Goal: Use online tool/utility: Utilize a website feature to perform a specific function

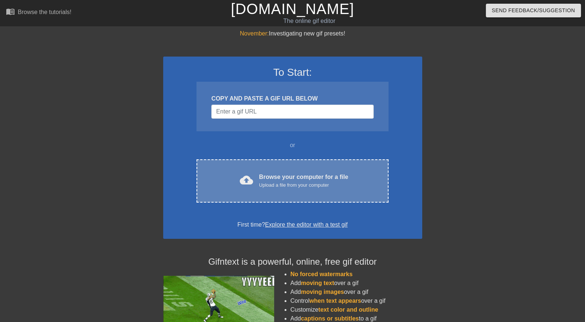
click at [253, 172] on div "cloud_upload Browse your computer for a file Upload a file from your computer C…" at bounding box center [293, 181] width 192 height 43
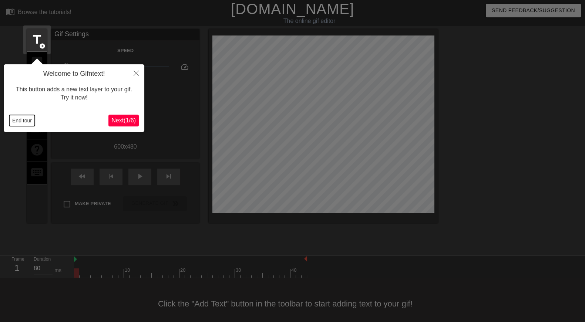
click at [17, 122] on button "End tour" at bounding box center [22, 120] width 26 height 11
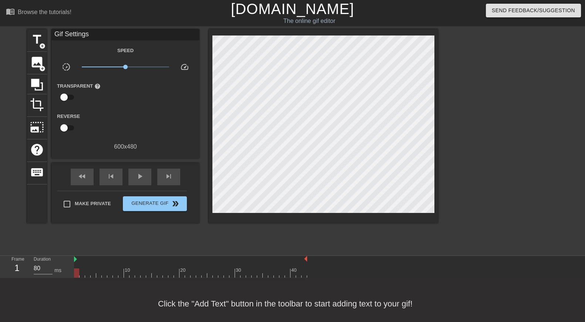
click at [131, 132] on div "Reverse" at bounding box center [125, 123] width 148 height 23
click at [35, 67] on span "image" at bounding box center [37, 62] width 14 height 14
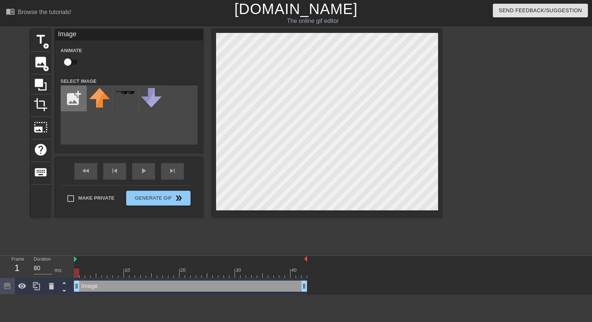
click at [79, 97] on input "file" at bounding box center [73, 98] width 25 height 25
type input "C:\fakepath\Screenshot [DATE] 012524.png"
click at [105, 104] on div at bounding box center [100, 98] width 26 height 26
click at [447, 58] on div "title add_circle image add_circle crop photo_size_select_large help keyboard Im…" at bounding box center [296, 140] width 592 height 222
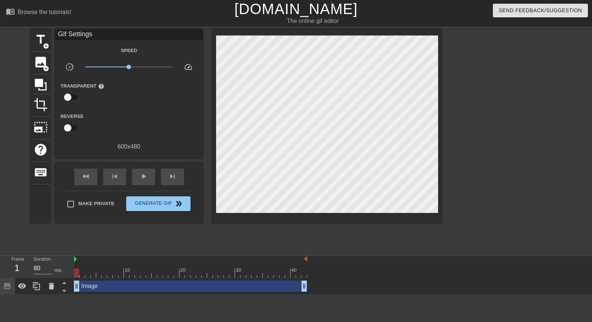
click at [332, 289] on div "Image drag_handle drag_handle" at bounding box center [333, 286] width 518 height 17
click at [142, 183] on div "play_arrow" at bounding box center [143, 177] width 23 height 17
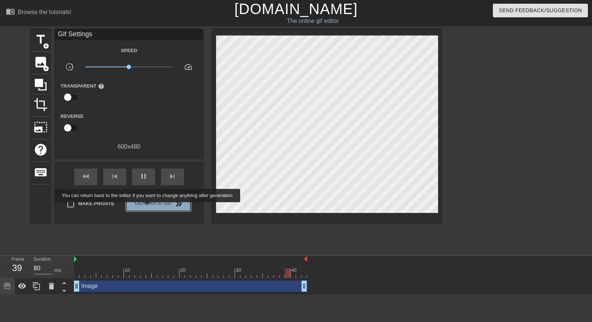
click at [148, 208] on button "Generate Gif double_arrow" at bounding box center [158, 204] width 64 height 15
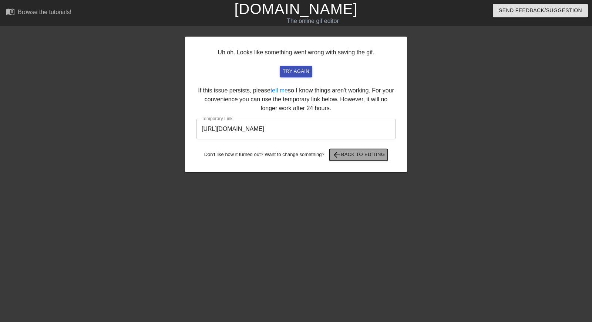
click at [373, 154] on span "arrow_back Back to Editing" at bounding box center [358, 155] width 53 height 9
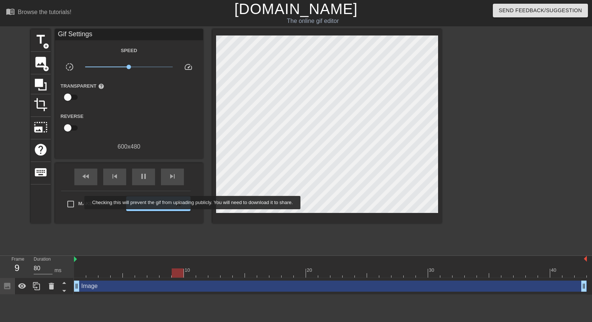
click at [80, 203] on span "Make Private" at bounding box center [96, 203] width 36 height 7
click at [78, 203] on input "Make Private" at bounding box center [71, 205] width 16 height 16
checkbox input "true"
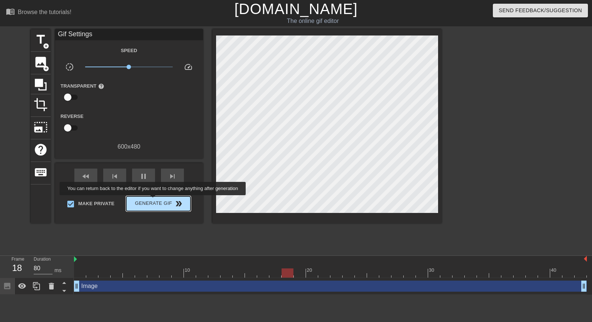
click at [154, 201] on span "Generate Gif double_arrow" at bounding box center [158, 203] width 58 height 9
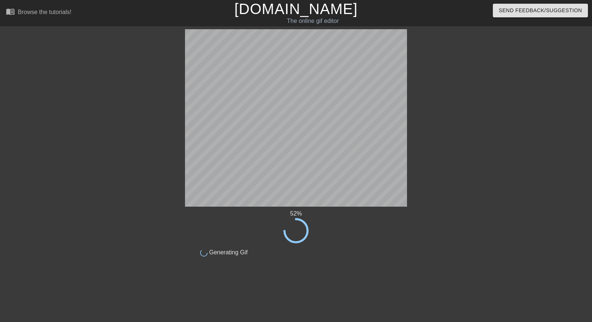
click at [560, 198] on div "52 % done Generating Gif title add_circle image add_circle crop photo_size_sele…" at bounding box center [296, 143] width 592 height 228
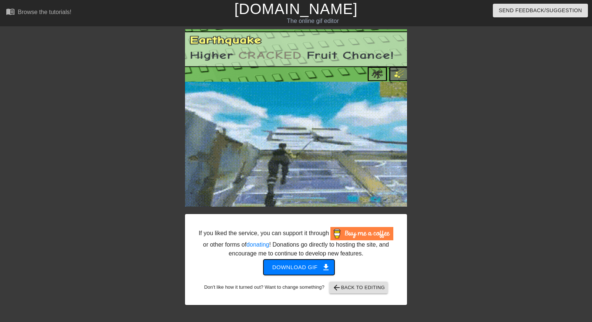
click at [294, 266] on span "Download gif get_app" at bounding box center [299, 268] width 54 height 10
